Goal: Information Seeking & Learning: Learn about a topic

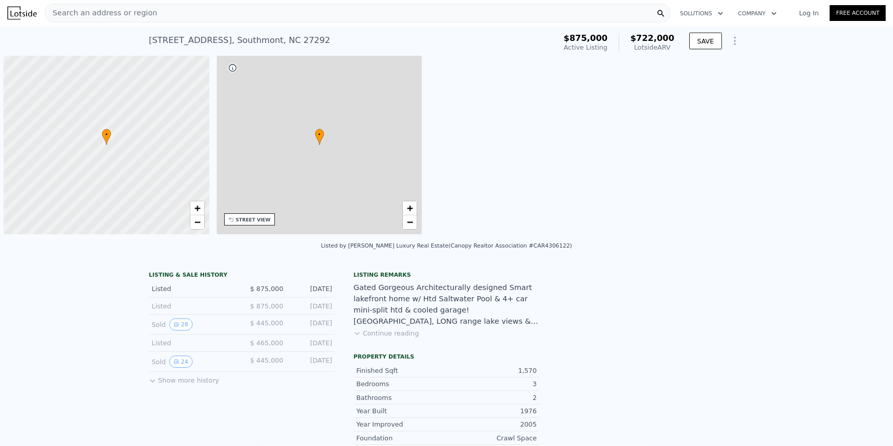
scroll to position [0, 4]
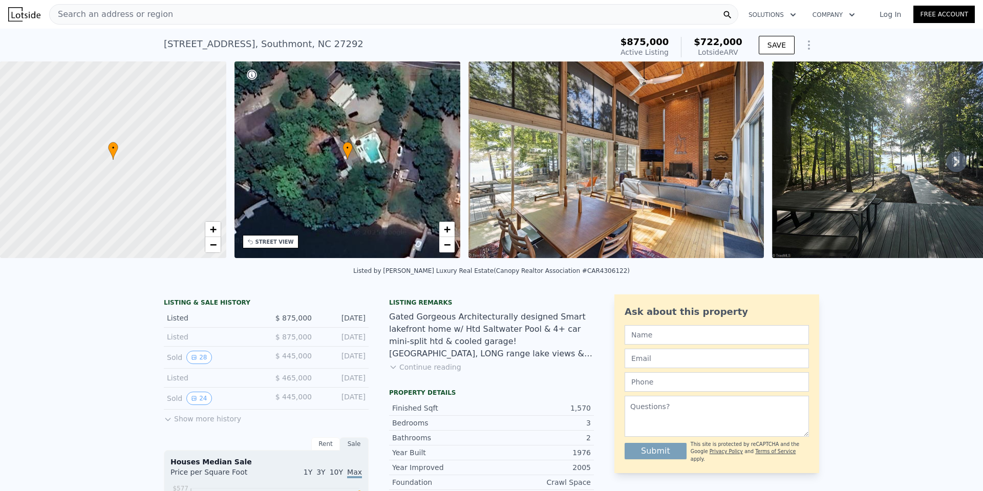
click at [153, 12] on span "Search an address or region" at bounding box center [111, 14] width 123 height 12
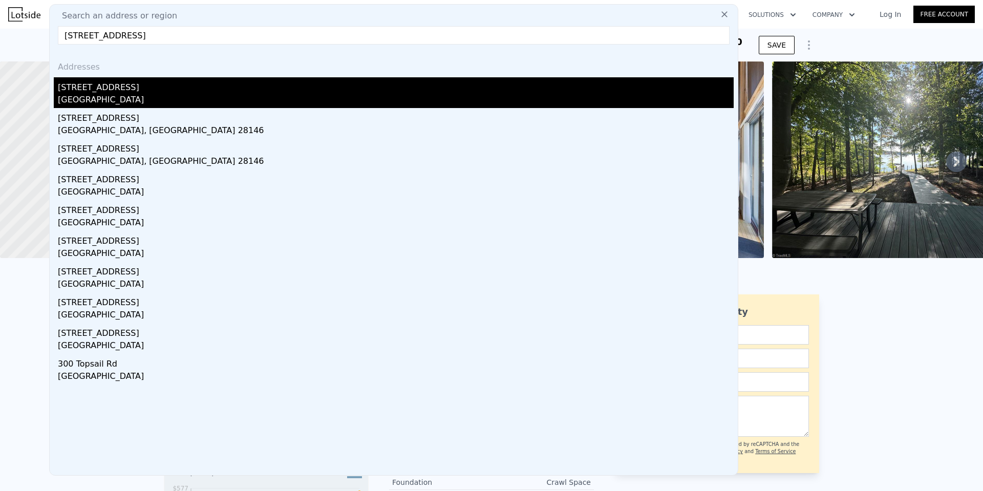
type input "[STREET_ADDRESS]"
click at [94, 93] on div "[STREET_ADDRESS]" at bounding box center [396, 85] width 676 height 16
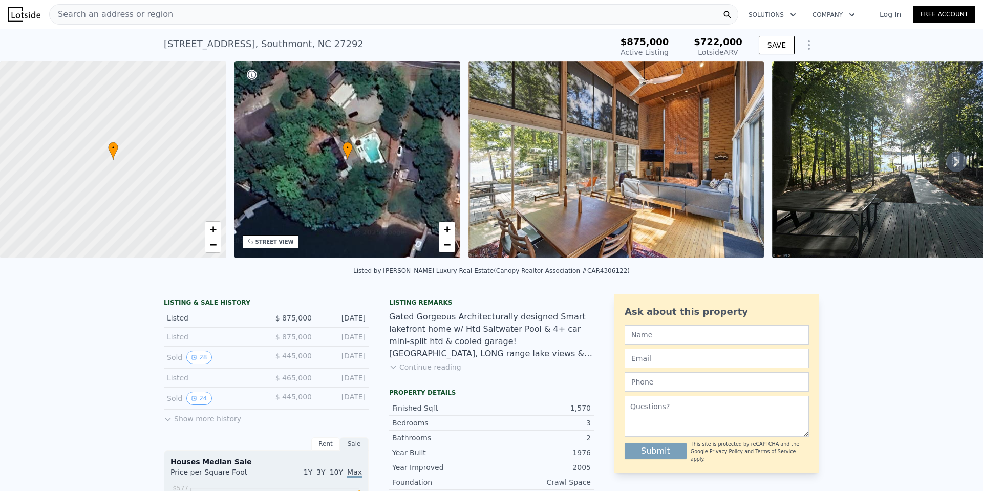
type input "2"
type input "2482"
type input "4420"
type input "20691"
type input "38463.48"
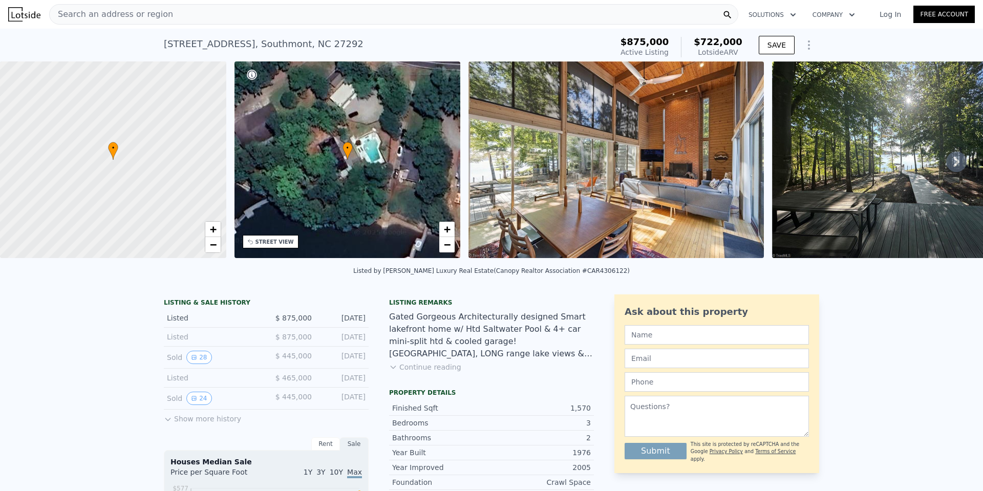
type input "$ 961,000"
type input "6"
type input "-$ 218,838"
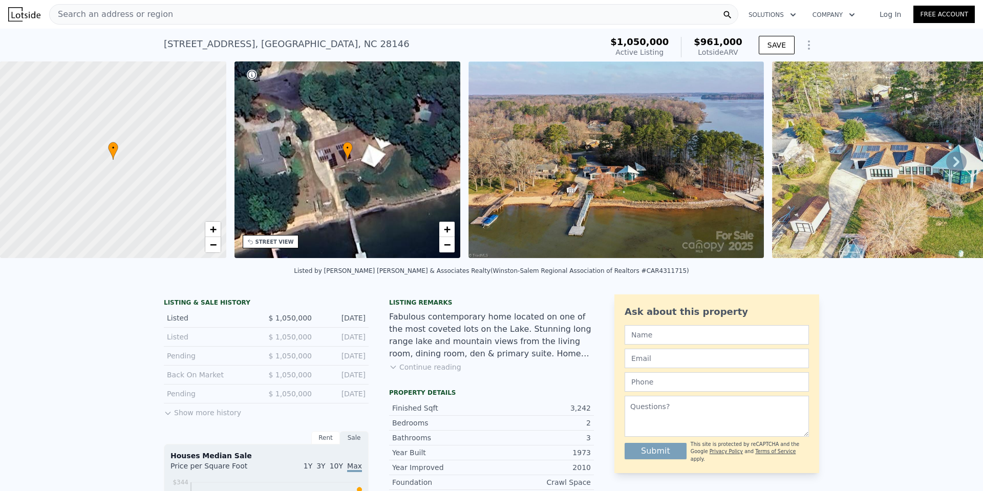
click at [254, 15] on div "Search an address or region" at bounding box center [393, 14] width 689 height 20
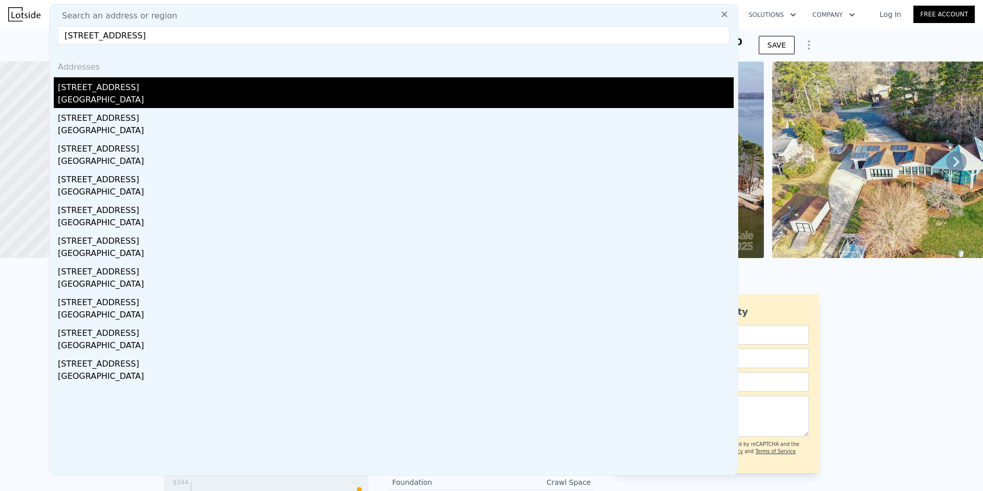
type input "[STREET_ADDRESS]"
click at [110, 94] on div "[GEOGRAPHIC_DATA]" at bounding box center [396, 101] width 676 height 14
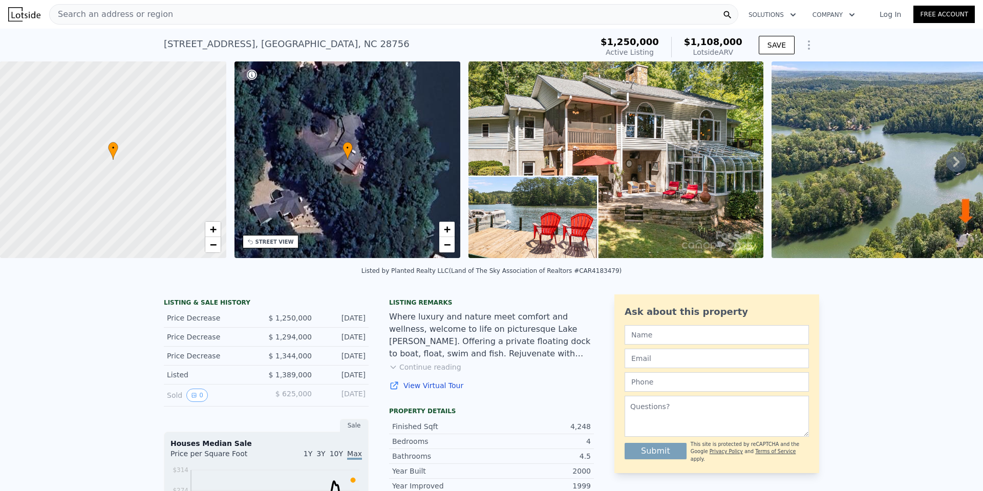
click at [468, 331] on div "Where luxury and nature meet comfort and wellness, welcome to life on picturesq…" at bounding box center [491, 335] width 205 height 49
click at [248, 14] on div "Search an address or region" at bounding box center [393, 14] width 689 height 20
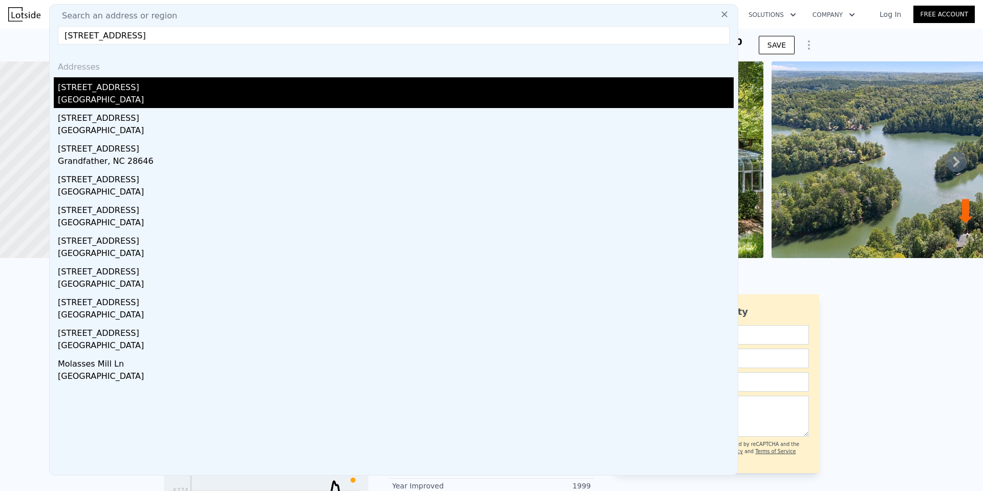
type input "[STREET_ADDRESS]"
click at [106, 101] on div "[GEOGRAPHIC_DATA]" at bounding box center [396, 101] width 676 height 14
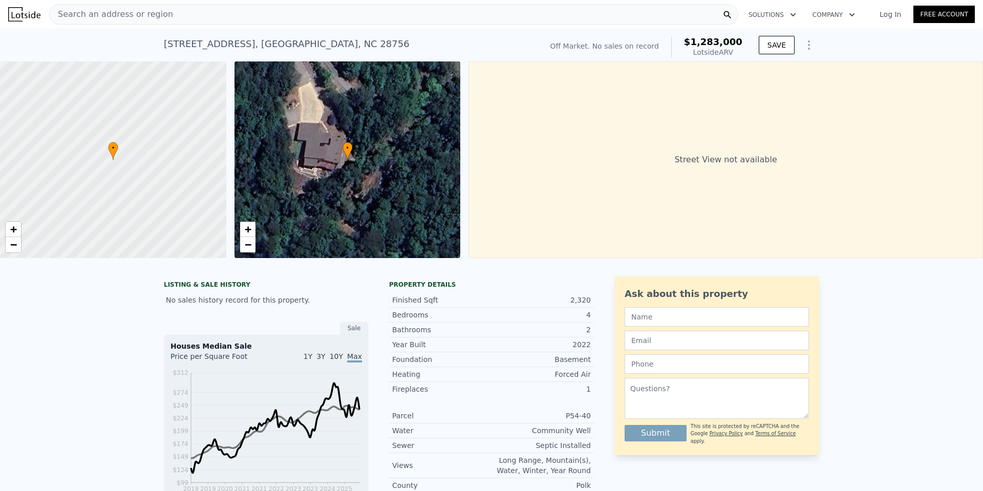
click at [383, 187] on div "• + −" at bounding box center [347, 159] width 226 height 197
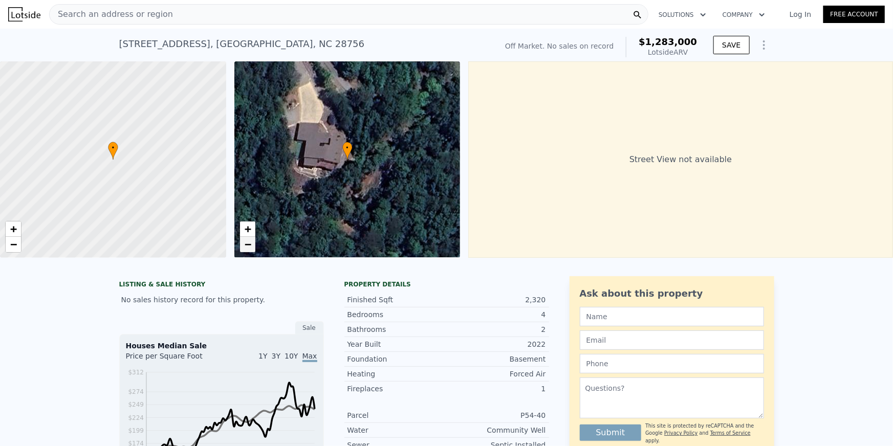
click at [250, 248] on span "−" at bounding box center [247, 244] width 7 height 13
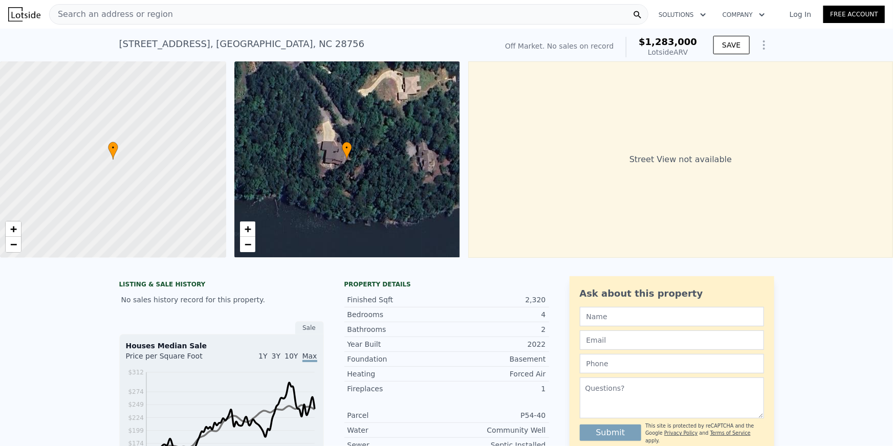
click at [114, 13] on span "Search an address or region" at bounding box center [111, 14] width 123 height 12
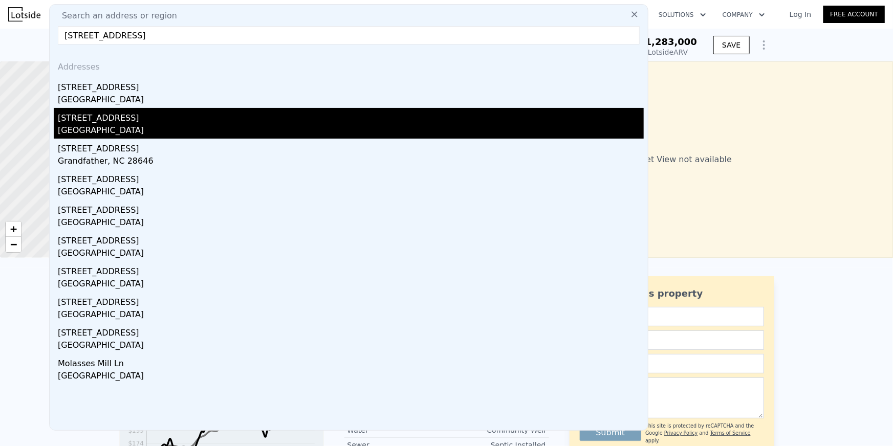
type input "[STREET_ADDRESS]"
click at [113, 126] on div "[GEOGRAPHIC_DATA]" at bounding box center [351, 131] width 586 height 14
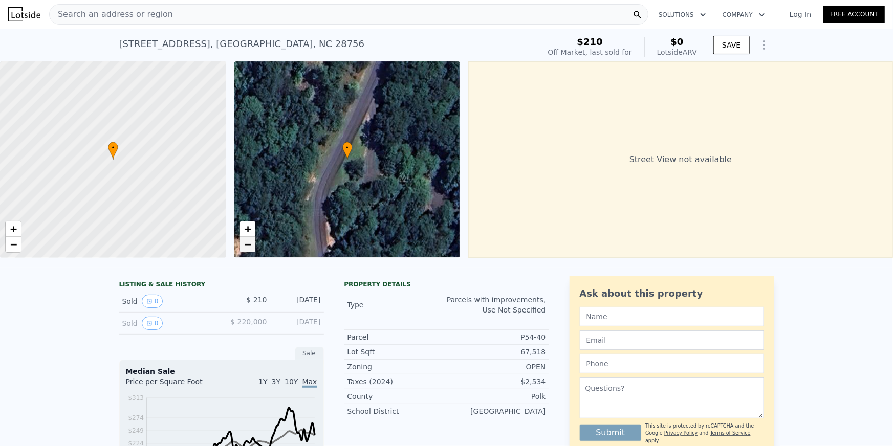
click at [248, 245] on span "−" at bounding box center [247, 244] width 7 height 13
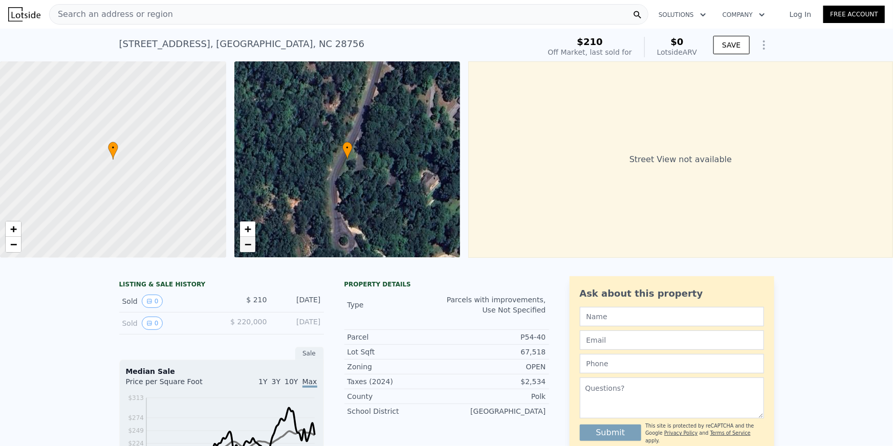
click at [246, 244] on span "−" at bounding box center [247, 244] width 7 height 13
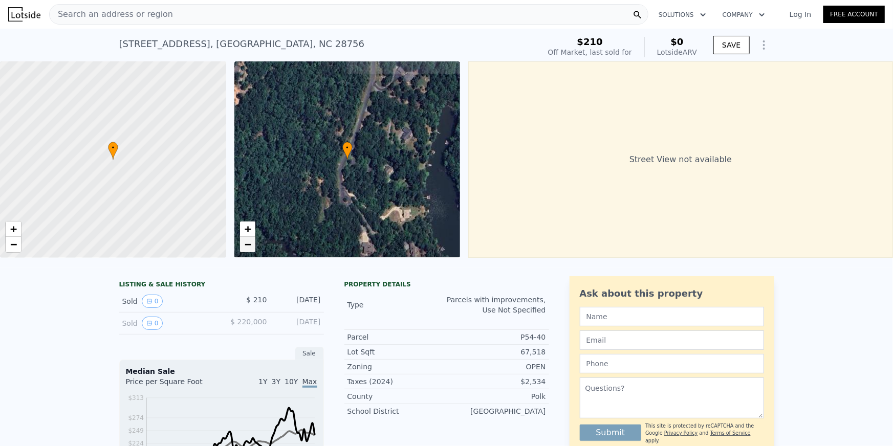
click at [246, 244] on span "−" at bounding box center [247, 244] width 7 height 13
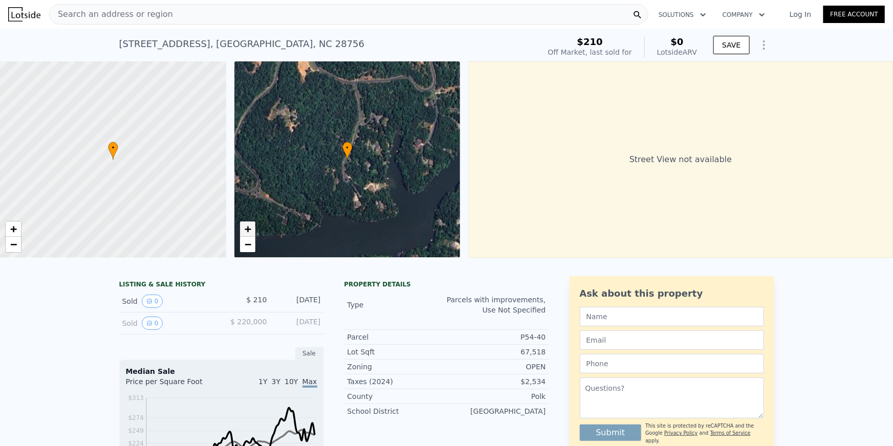
click at [245, 228] on span "+" at bounding box center [247, 229] width 7 height 13
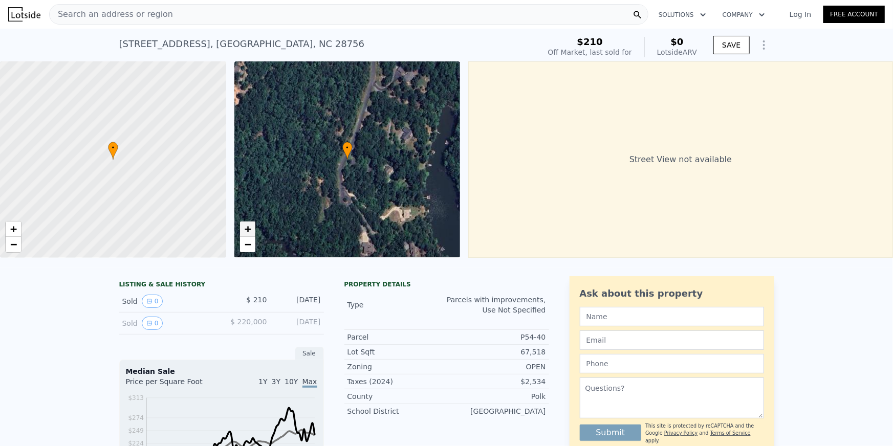
click at [245, 228] on span "+" at bounding box center [247, 229] width 7 height 13
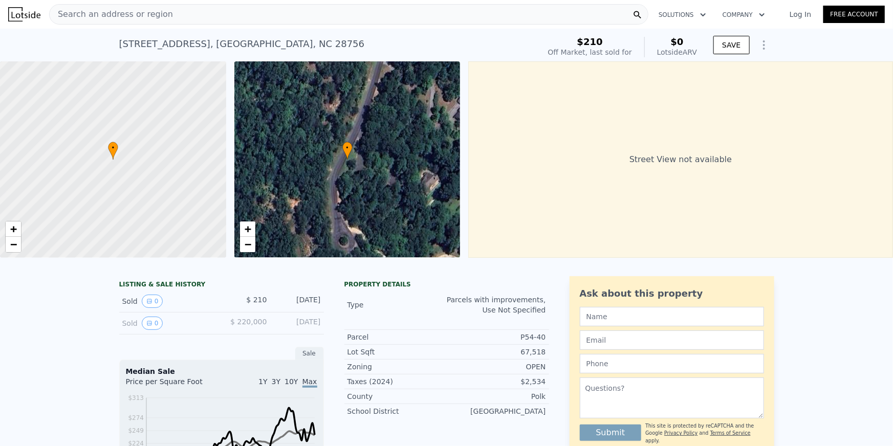
click at [143, 20] on div "Search an address or region" at bounding box center [111, 14] width 123 height 19
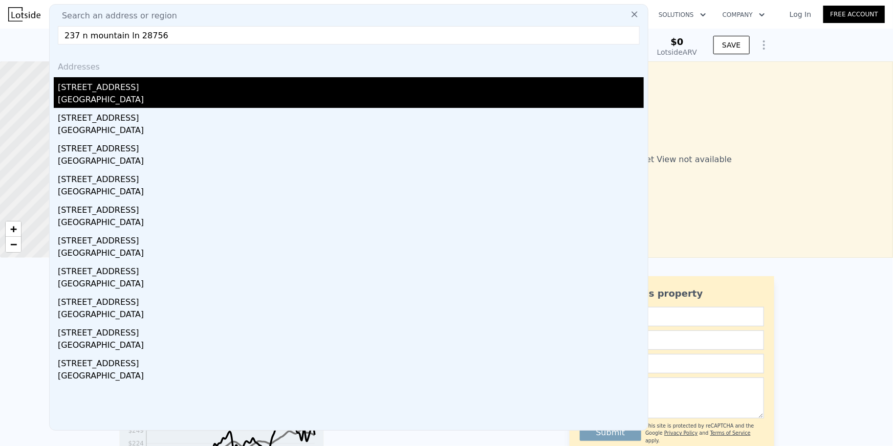
type input "237 n mountain ln 28756"
click at [172, 99] on div "[GEOGRAPHIC_DATA]" at bounding box center [351, 101] width 586 height 14
type input "3"
type input "2.5"
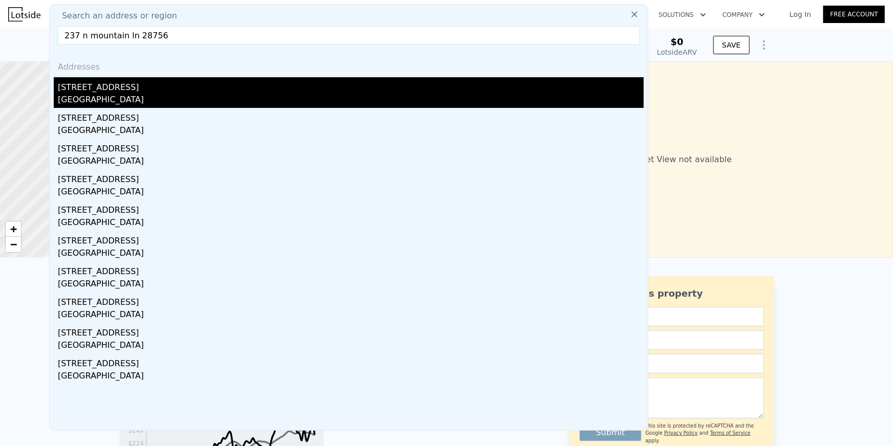
type input "2061"
type input "3000"
type input "$ 1,283,000"
type input "$ 30,002"
